Goal: Task Accomplishment & Management: Manage account settings

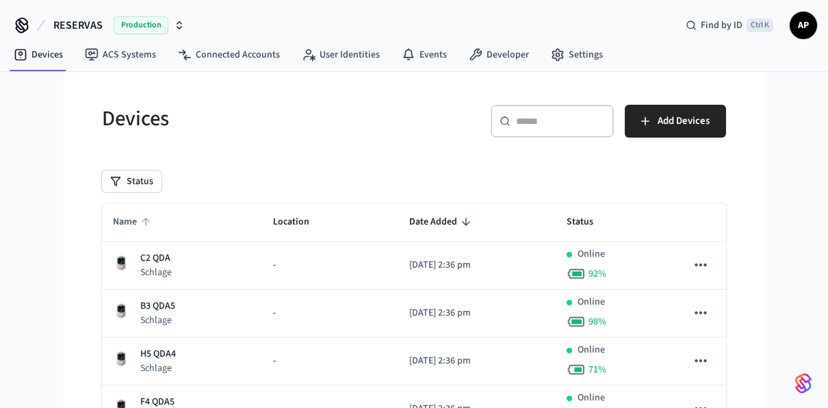
click at [131, 223] on span "Name" at bounding box center [134, 221] width 42 height 21
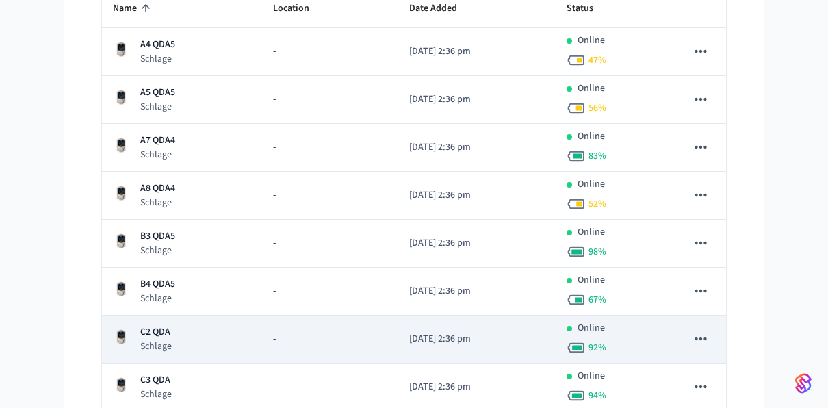
scroll to position [203, 0]
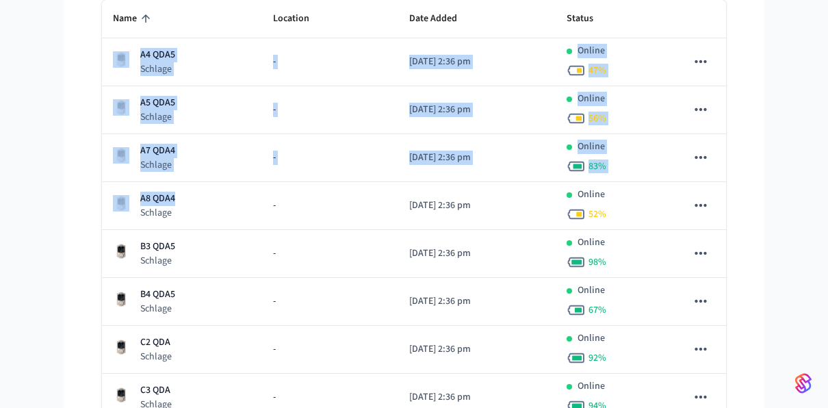
drag, startPoint x: 192, startPoint y: 200, endPoint x: 137, endPoint y: 21, distance: 187.4
click at [137, 21] on span "Name" at bounding box center [134, 18] width 42 height 21
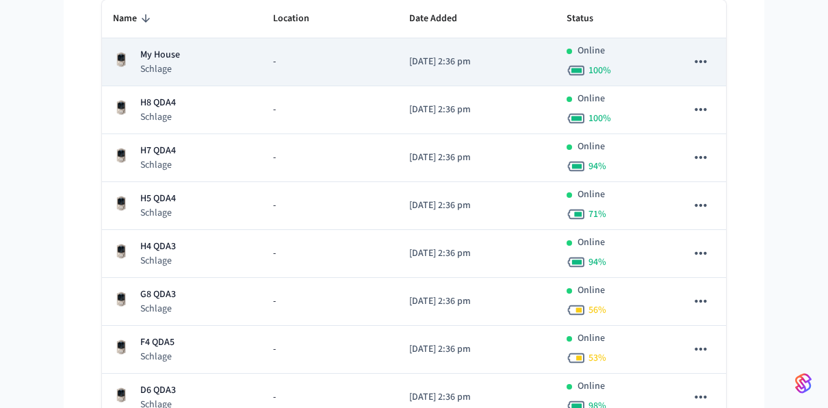
click at [161, 53] on p "My House" at bounding box center [160, 55] width 40 height 14
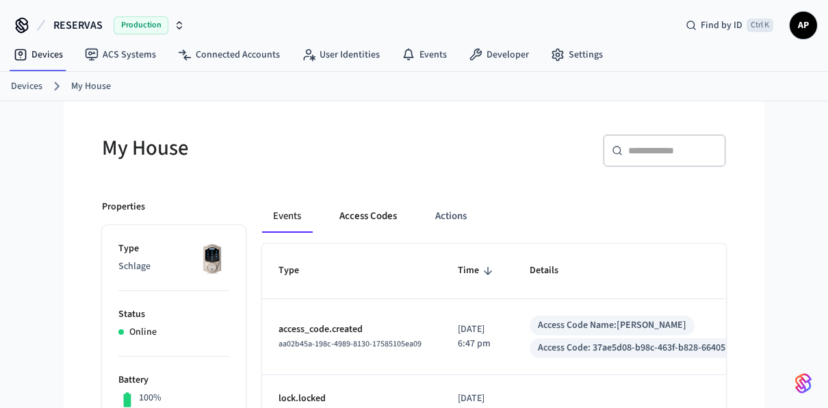
click at [384, 215] on button "Access Codes" at bounding box center [367, 216] width 79 height 33
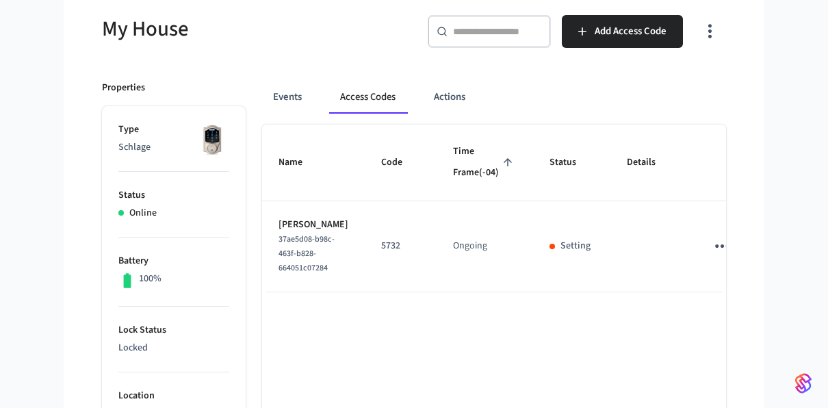
scroll to position [130, 0]
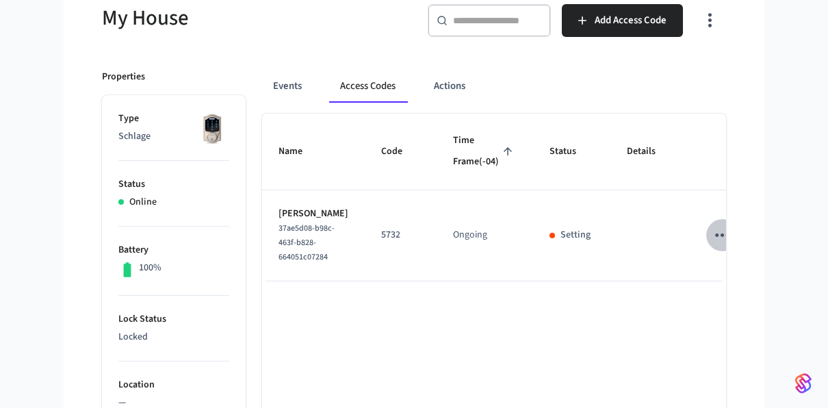
click at [711, 246] on icon "sticky table" at bounding box center [721, 234] width 21 height 21
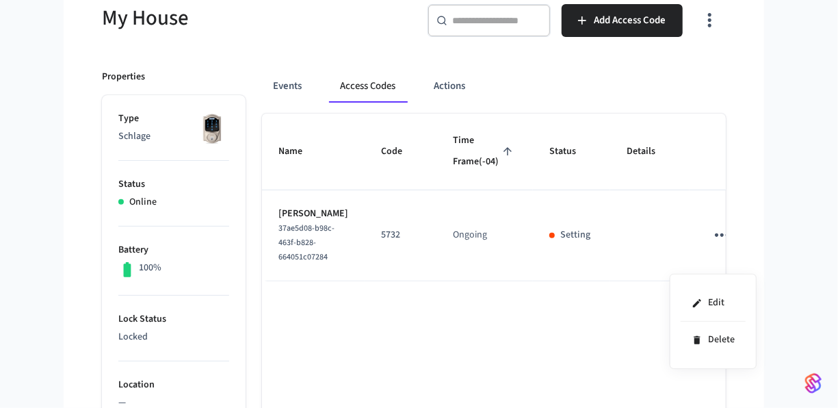
click at [744, 171] on div at bounding box center [419, 204] width 838 height 408
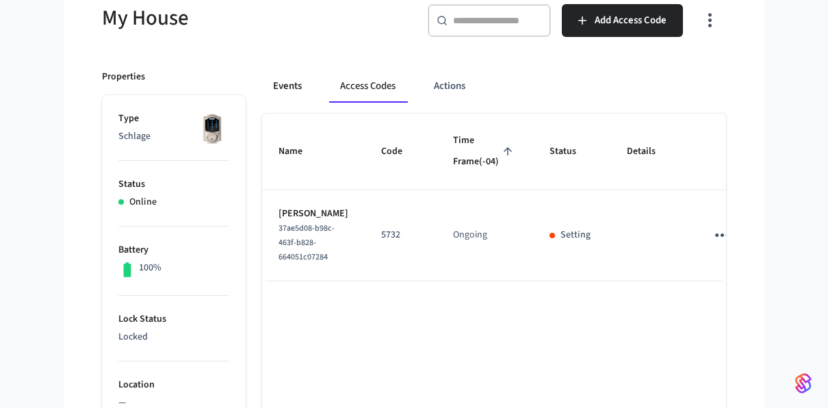
click at [285, 87] on button "Events" at bounding box center [287, 86] width 51 height 33
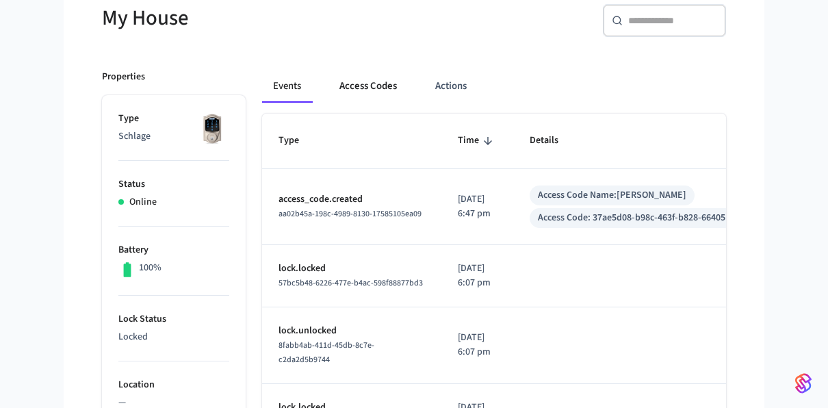
click at [354, 81] on button "Access Codes" at bounding box center [367, 86] width 79 height 33
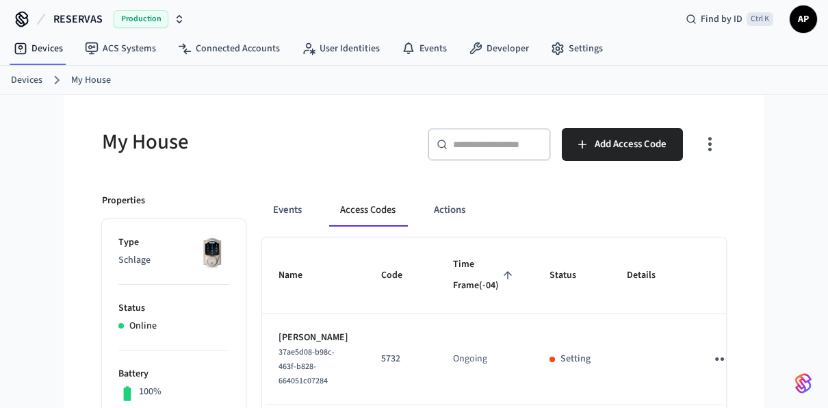
scroll to position [5, 0]
click at [38, 82] on link "Devices" at bounding box center [26, 81] width 31 height 14
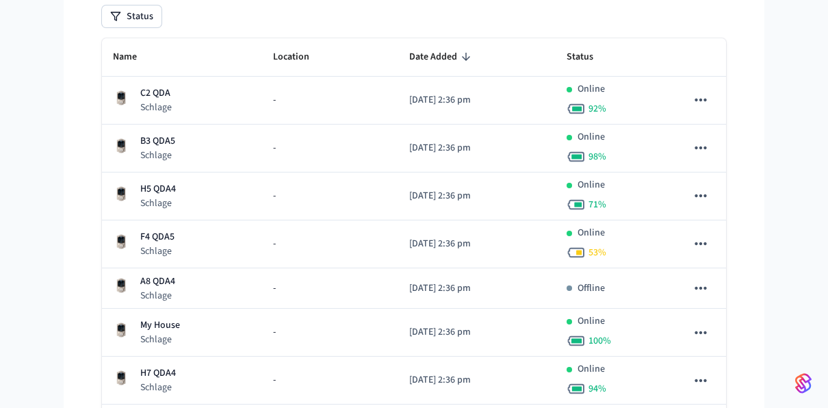
scroll to position [164, 0]
click at [223, 189] on div "H5 QDA4 Schlage" at bounding box center [182, 197] width 138 height 28
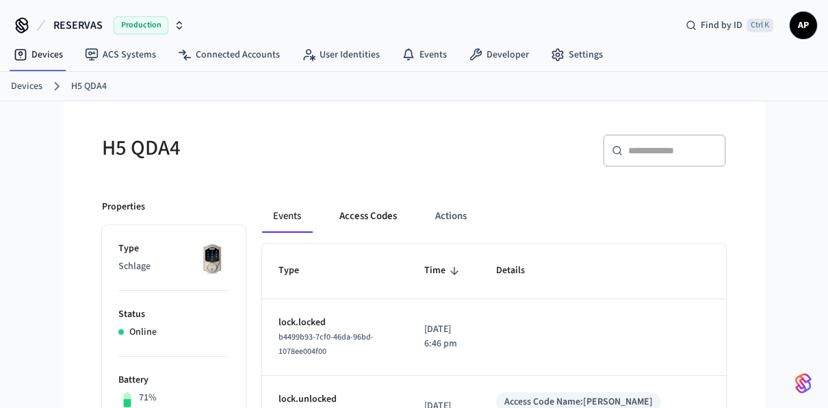
click at [377, 218] on button "Access Codes" at bounding box center [367, 216] width 79 height 33
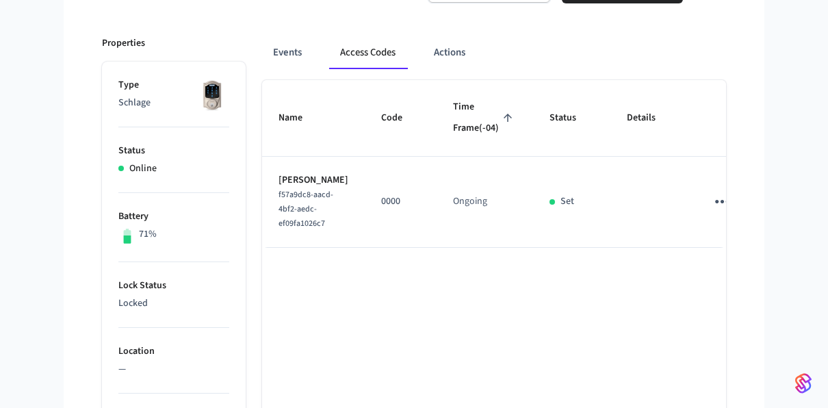
scroll to position [163, 0]
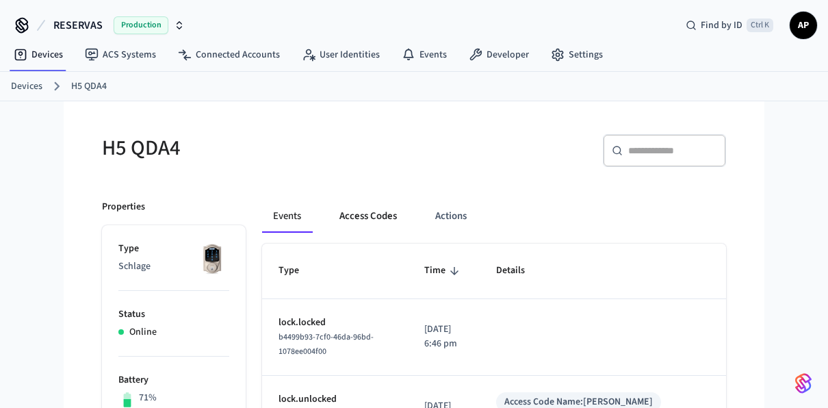
click at [354, 216] on button "Access Codes" at bounding box center [367, 216] width 79 height 33
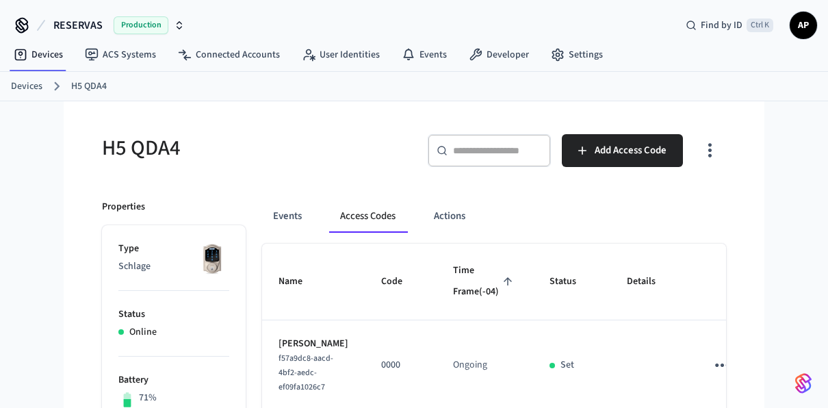
click at [34, 89] on link "Devices" at bounding box center [26, 86] width 31 height 14
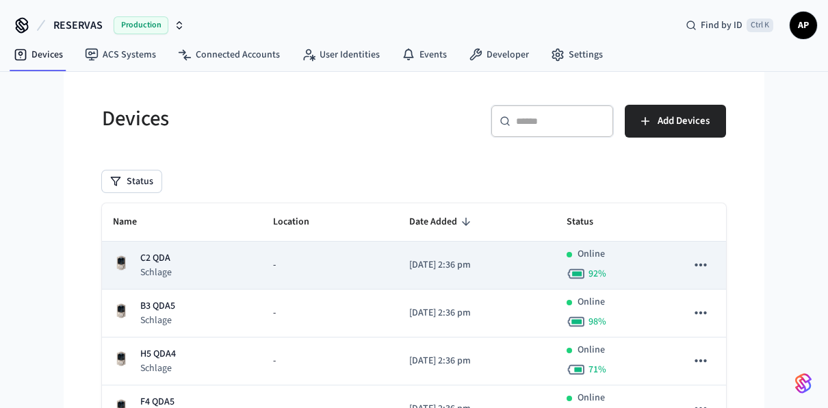
scroll to position [72, 0]
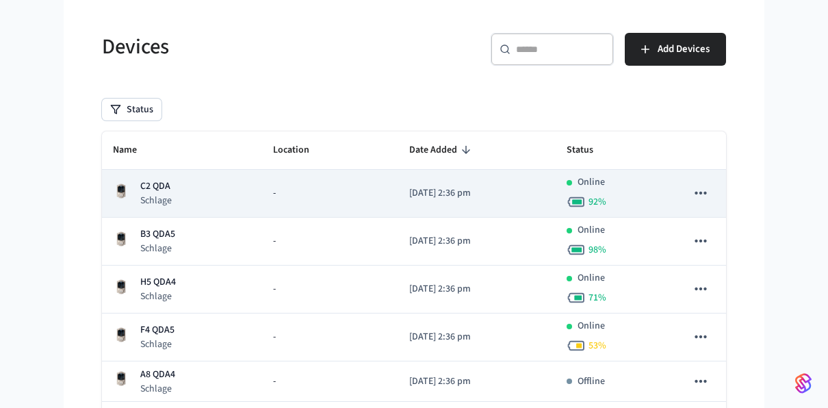
click at [189, 278] on div "H5 QDA4 Schlage" at bounding box center [182, 289] width 138 height 28
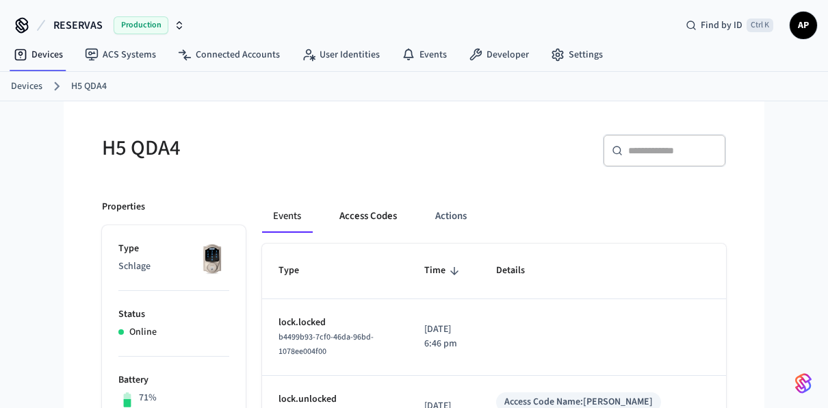
click at [359, 216] on button "Access Codes" at bounding box center [367, 216] width 79 height 33
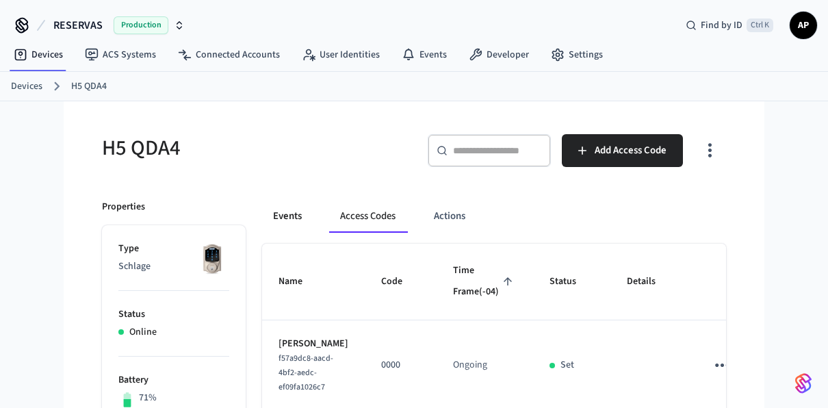
click at [298, 214] on button "Events" at bounding box center [287, 216] width 51 height 33
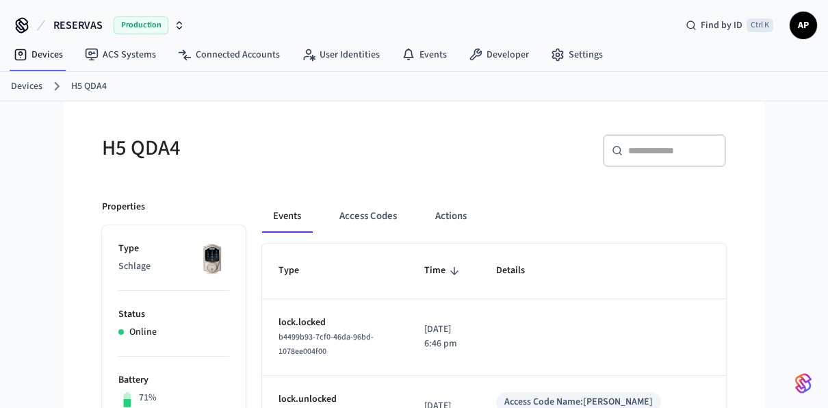
click at [38, 88] on link "Devices" at bounding box center [26, 86] width 31 height 14
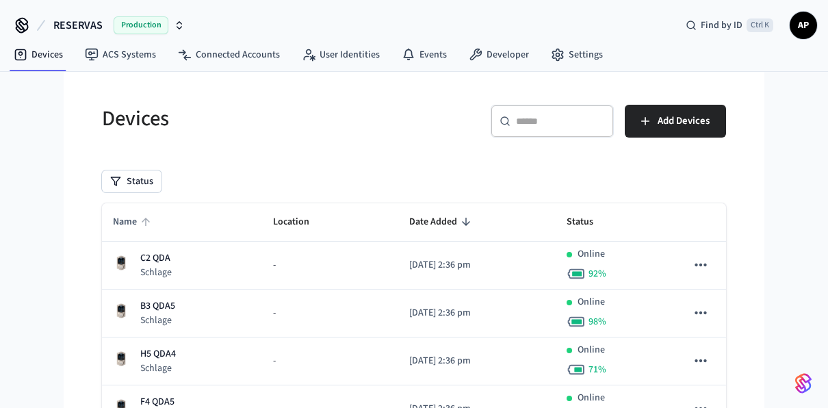
click at [133, 218] on span "Name" at bounding box center [134, 221] width 42 height 21
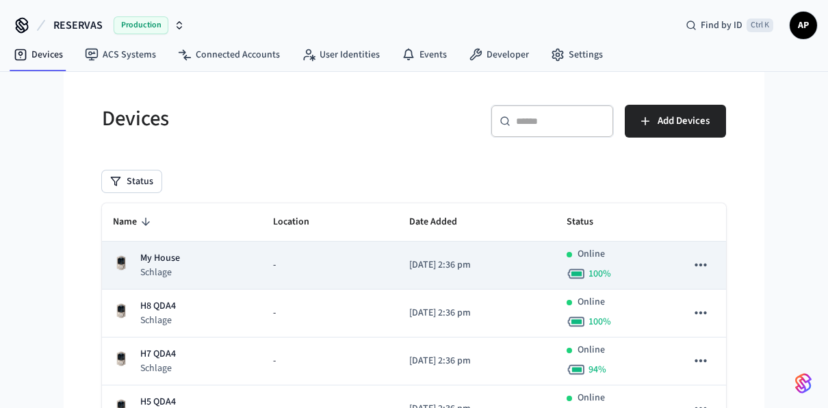
click at [159, 274] on p "Schlage" at bounding box center [160, 272] width 40 height 14
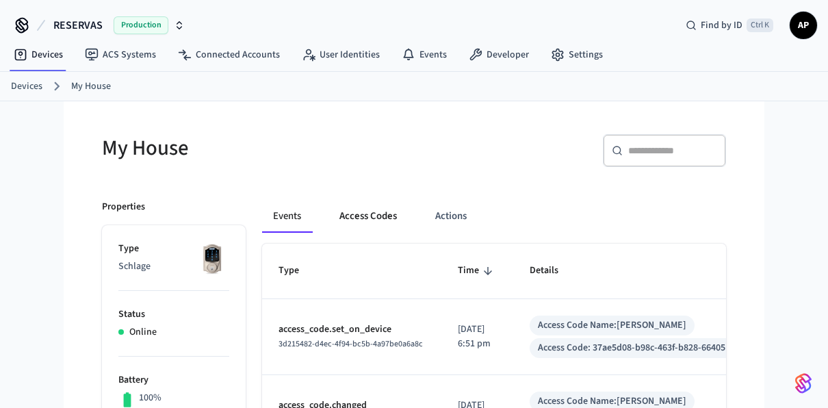
click at [364, 219] on button "Access Codes" at bounding box center [367, 216] width 79 height 33
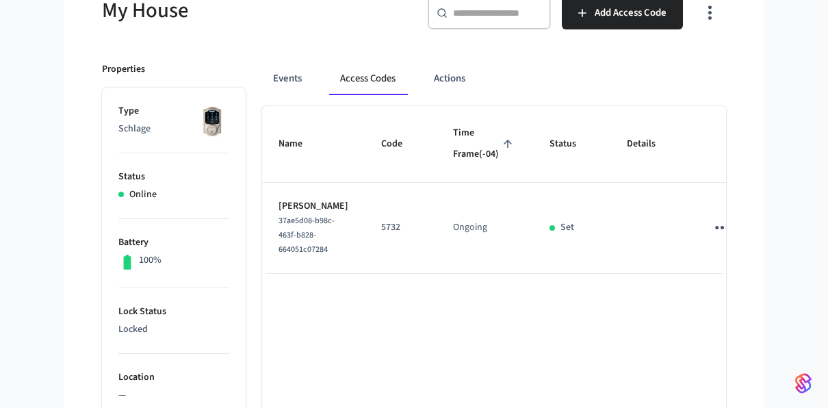
scroll to position [137, 0]
click at [715, 230] on icon "sticky table" at bounding box center [722, 227] width 14 height 3
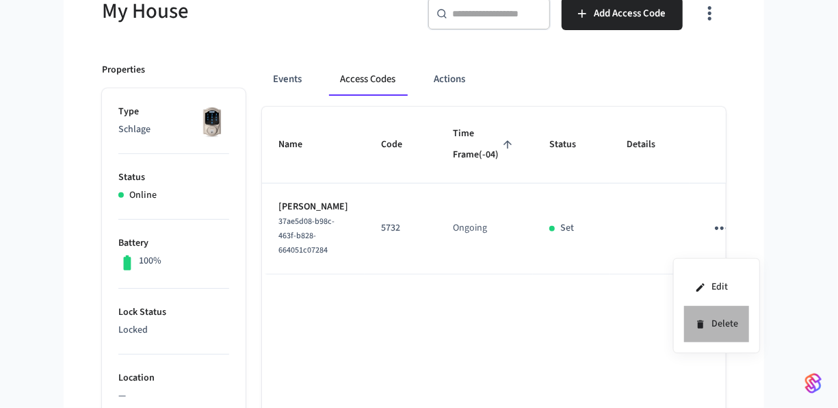
click at [707, 315] on li "Delete" at bounding box center [716, 324] width 65 height 36
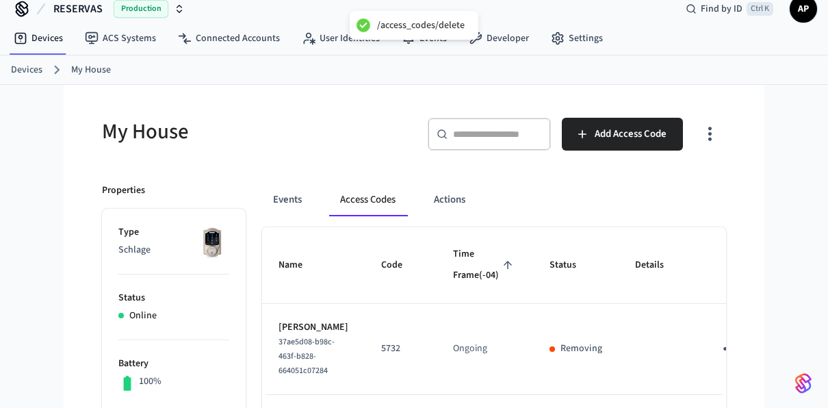
scroll to position [0, 0]
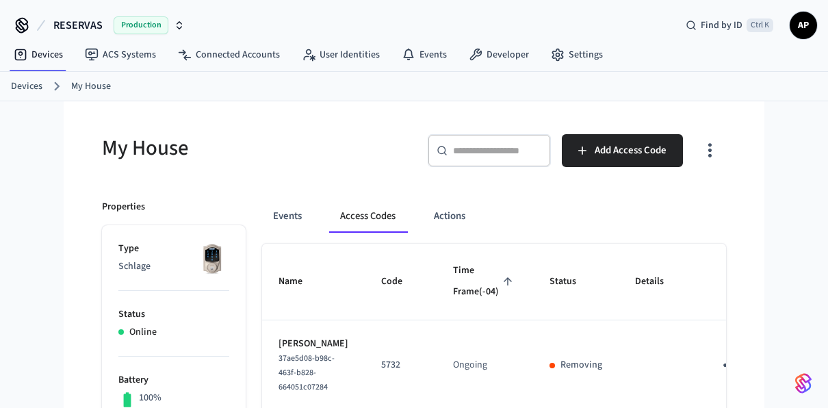
click at [27, 91] on link "Devices" at bounding box center [26, 86] width 31 height 14
